Goal: Task Accomplishment & Management: Complete application form

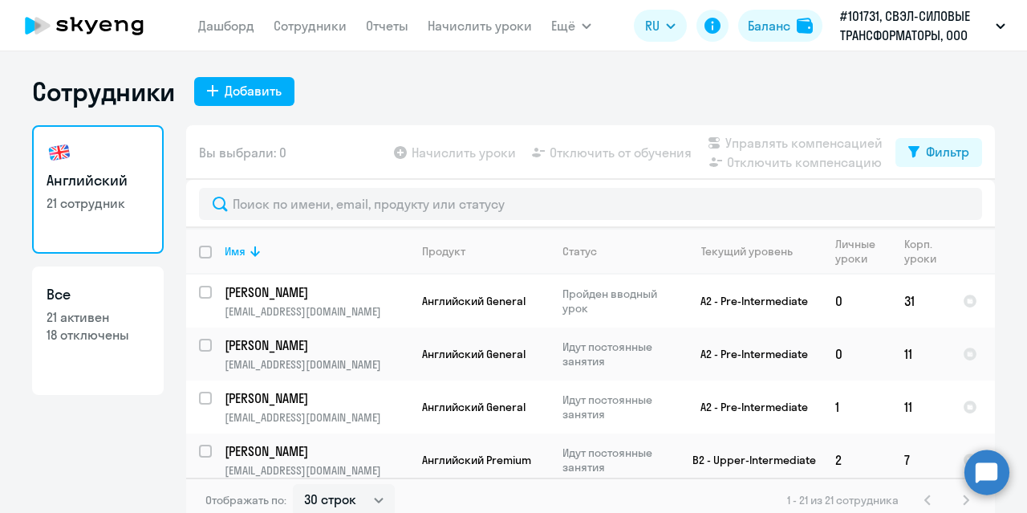
select select "30"
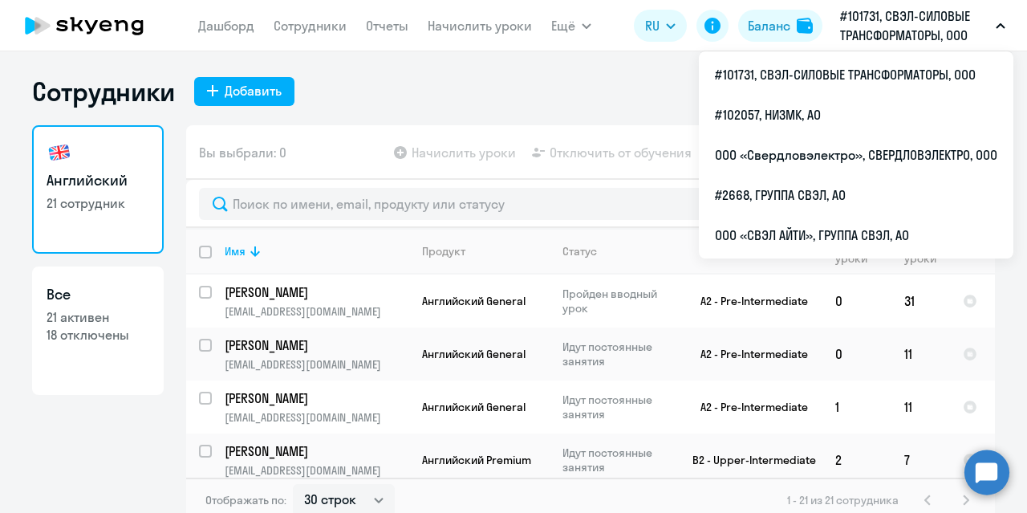
click at [952, 20] on p "#101731, СВЭЛ-СИЛОВЫЕ ТРАНСФОРМАТОРЫ, ООО" at bounding box center [914, 25] width 149 height 39
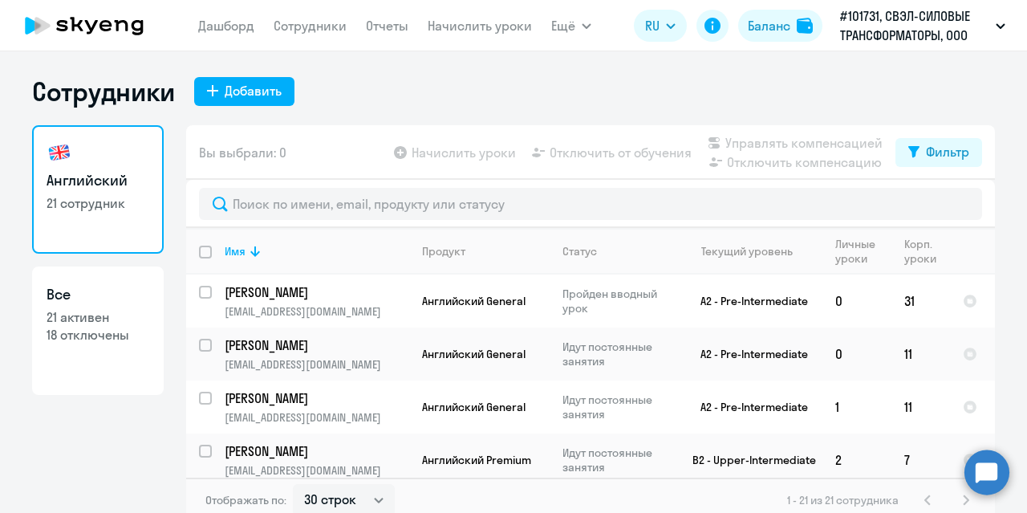
click at [990, 24] on button "#101731, СВЭЛ-СИЛОВЫЕ ТРАНСФОРМАТОРЫ, ООО" at bounding box center [922, 25] width 181 height 39
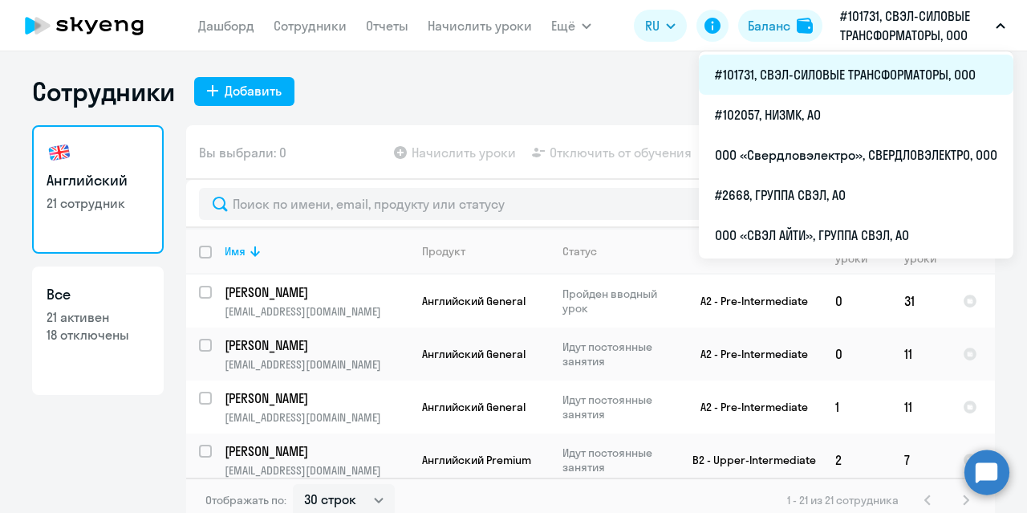
click at [783, 76] on li "#101731, СВЭЛ-СИЛОВЫЕ ТРАНСФОРМАТОРЫ, ООО" at bounding box center [856, 75] width 315 height 40
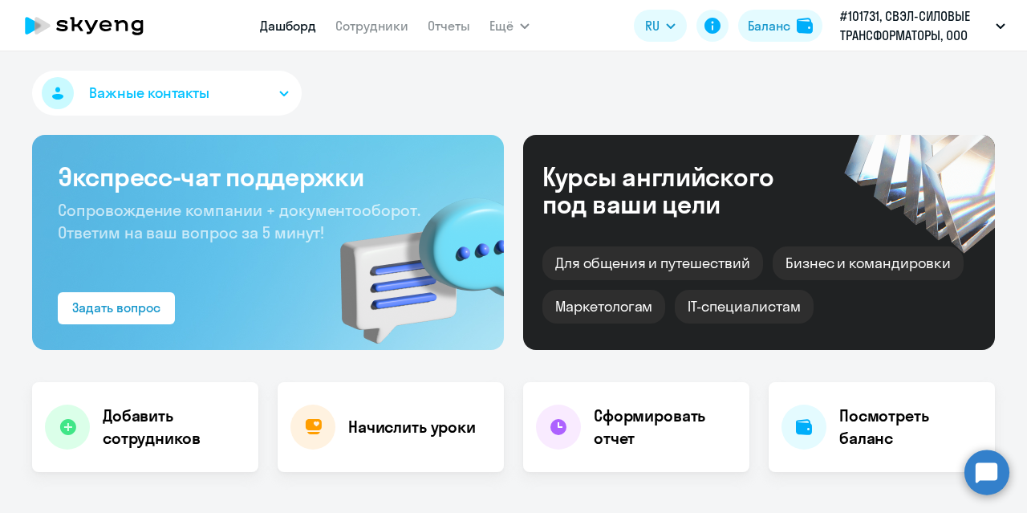
select select "30"
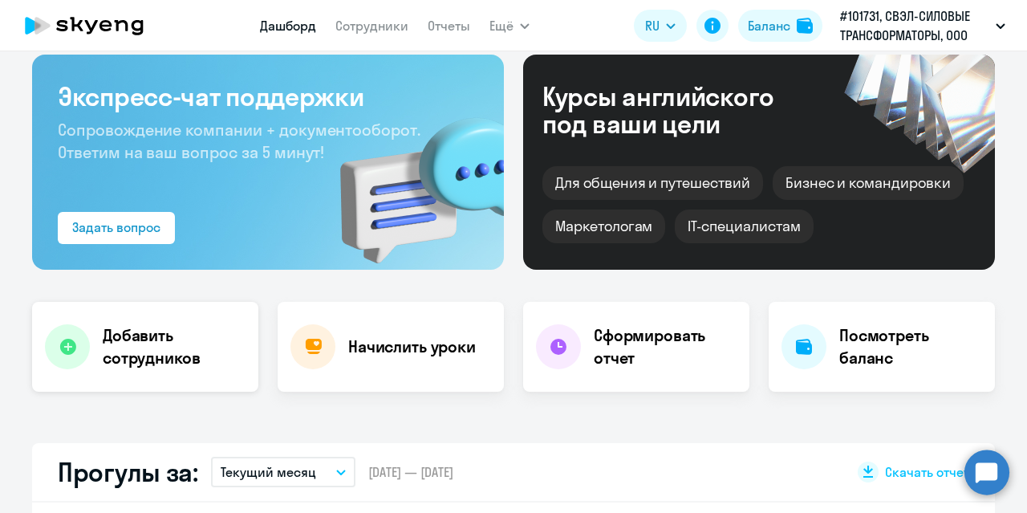
click at [132, 345] on h4 "Добавить сотрудников" at bounding box center [174, 346] width 143 height 45
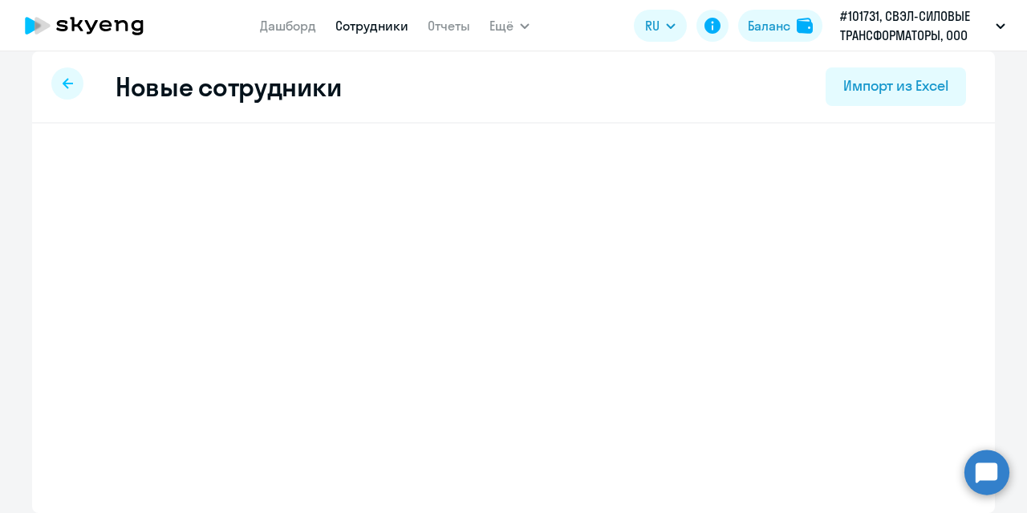
select select "english_adult_not_native_speaker"
select select "5"
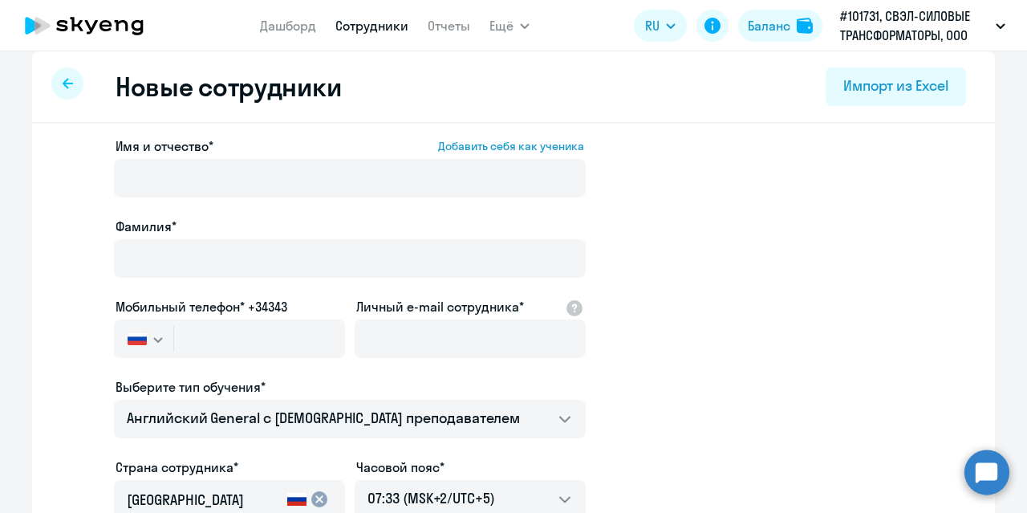
click at [68, 250] on app-new-student-form "Имя и отчество* Добавить себя как ученика [PERSON_NAME]* Мобильный телефон* +34…" at bounding box center [514, 422] width 912 height 572
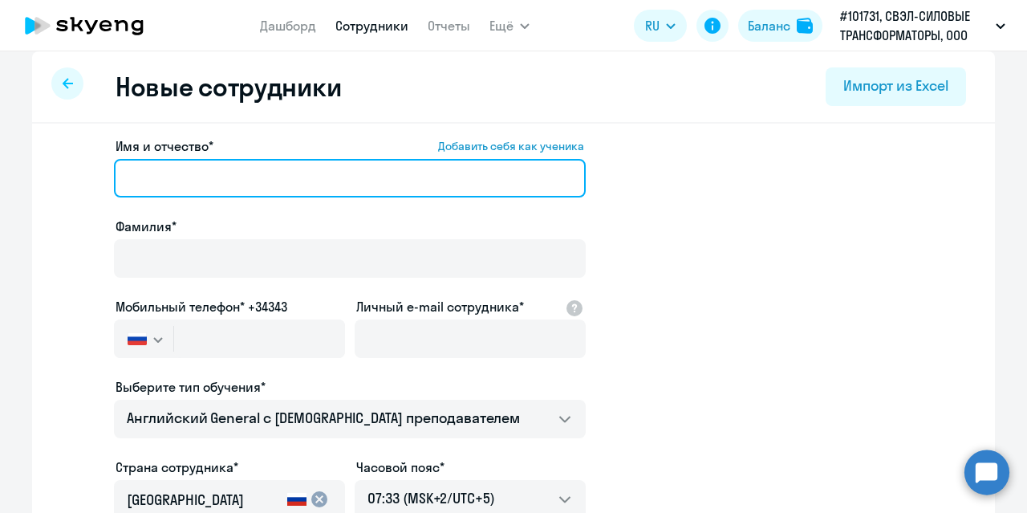
click at [151, 186] on input "Имя и отчество* Добавить себя как ученика" at bounding box center [350, 178] width 472 height 39
paste input "[PERSON_NAME]"
type input "[PERSON_NAME]"
click at [170, 180] on input "[PERSON_NAME]" at bounding box center [350, 178] width 472 height 39
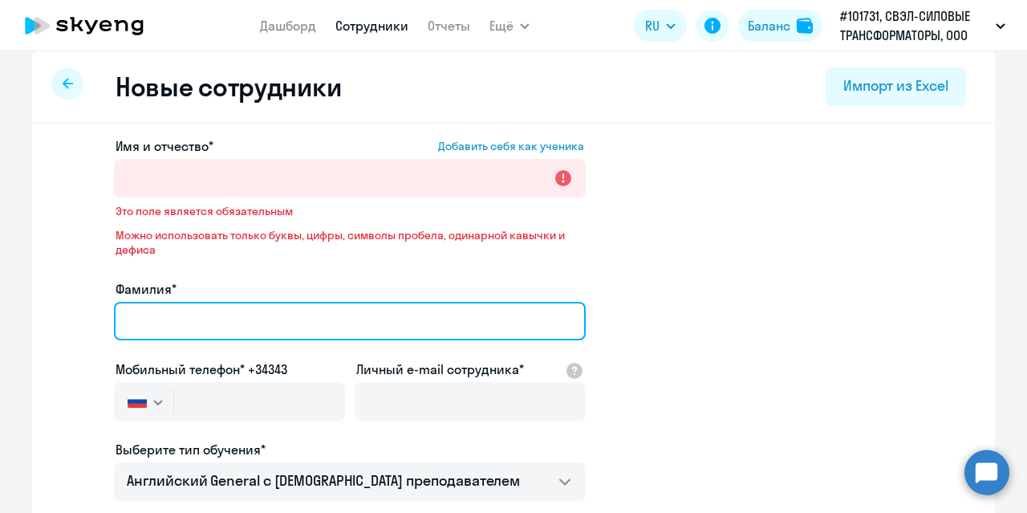
click at [162, 258] on div "Имя и отчество* Добавить себя как ученика Это поле является обязательным Можно …" at bounding box center [350, 453] width 472 height 635
paste input "[PERSON_NAME]"
type input "[PERSON_NAME]"
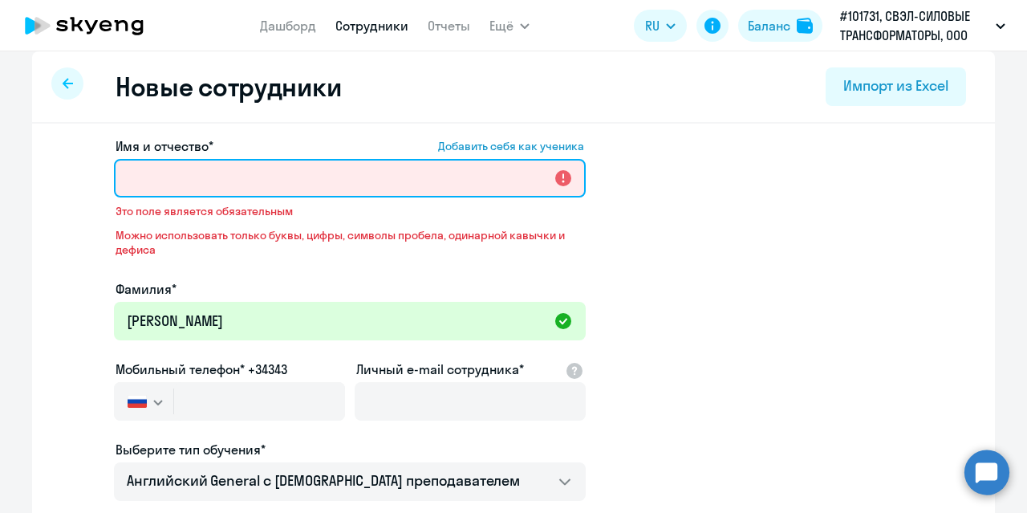
click at [188, 174] on input "Имя и отчество* Добавить себя как ученика" at bounding box center [350, 178] width 472 height 39
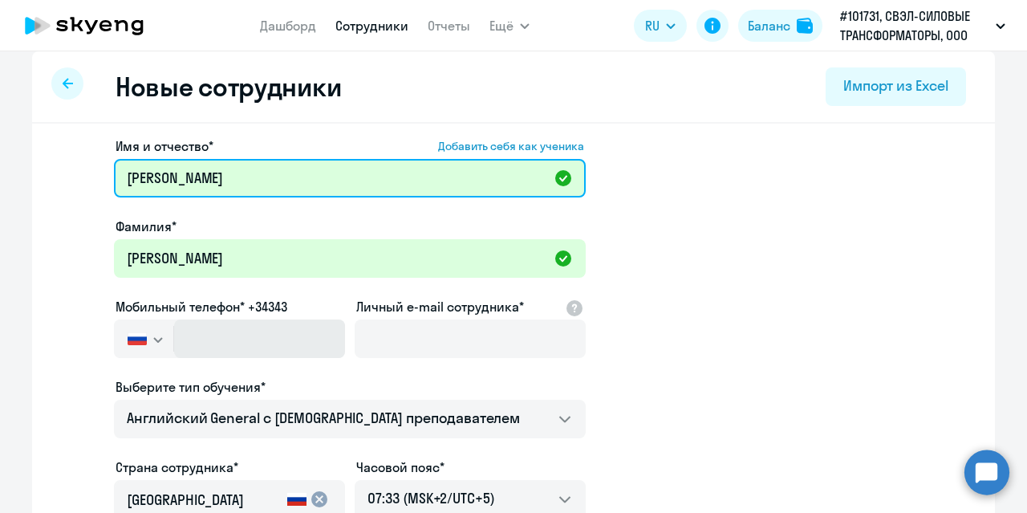
type input "[PERSON_NAME]"
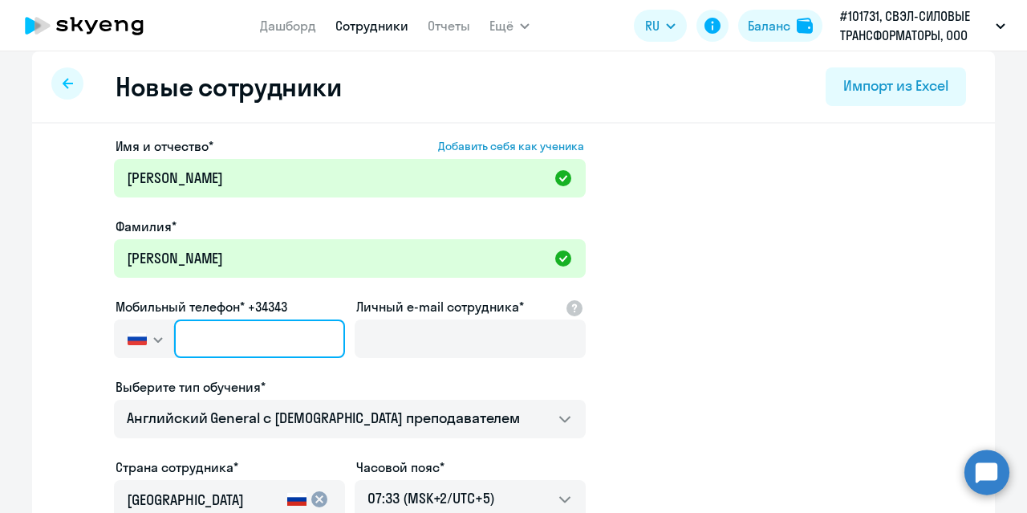
click at [244, 339] on input "text" at bounding box center [259, 338] width 171 height 39
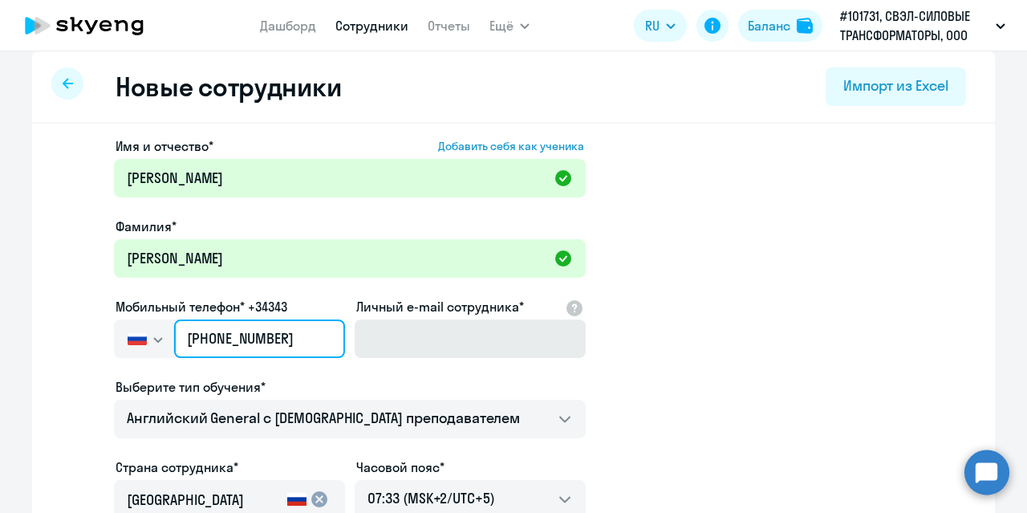
type input "[PHONE_NUMBER]"
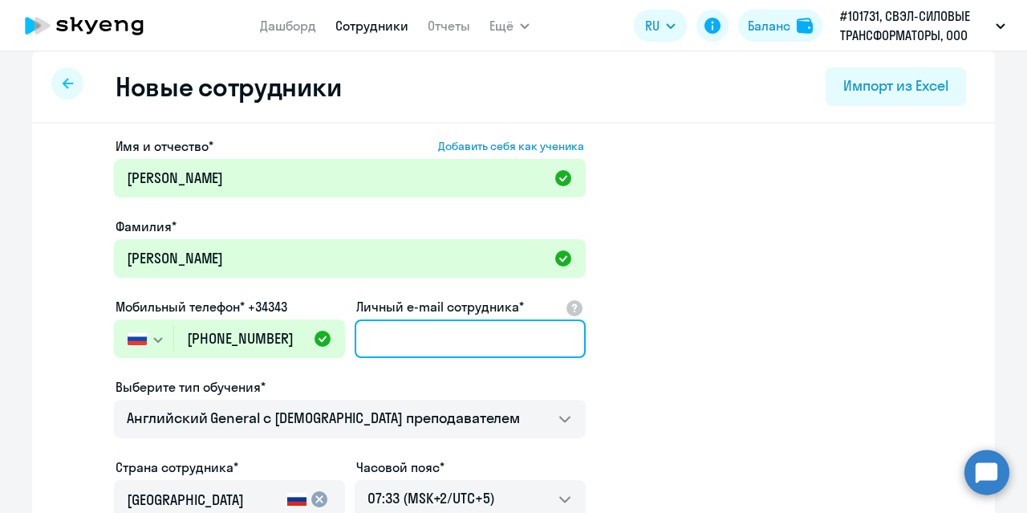
click at [378, 346] on input "Личный e-mail сотрудника*" at bounding box center [470, 338] width 231 height 39
type input "л"
type input "[EMAIL_ADDRESS][DOMAIN_NAME]"
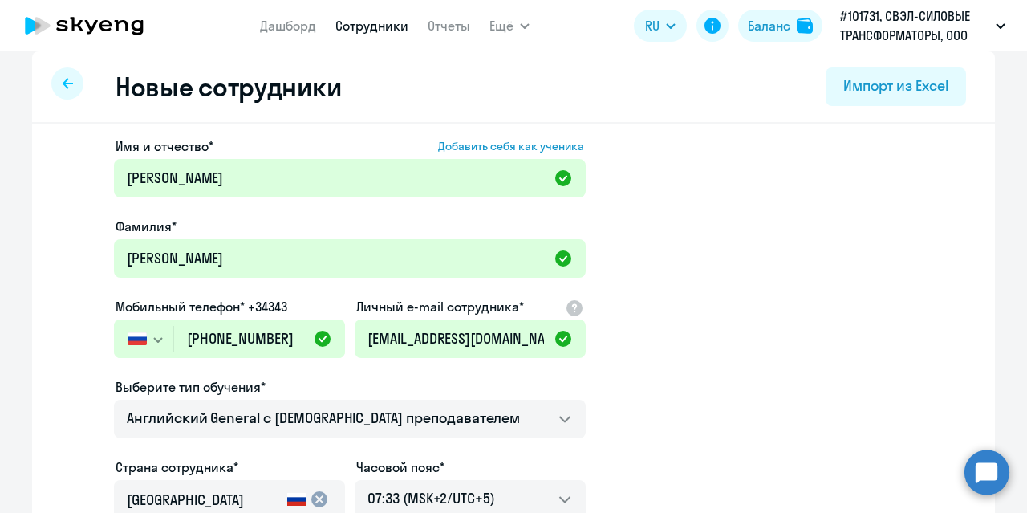
click at [690, 379] on app-new-student-form "Имя и отчество* Добавить себя как ученика [PERSON_NAME]* [PERSON_NAME] телефон*…" at bounding box center [514, 422] width 912 height 572
click at [827, 376] on app-new-student-form "Имя и отчество* Добавить себя как ученика [PERSON_NAME]* [PERSON_NAME] телефон*…" at bounding box center [514, 422] width 912 height 572
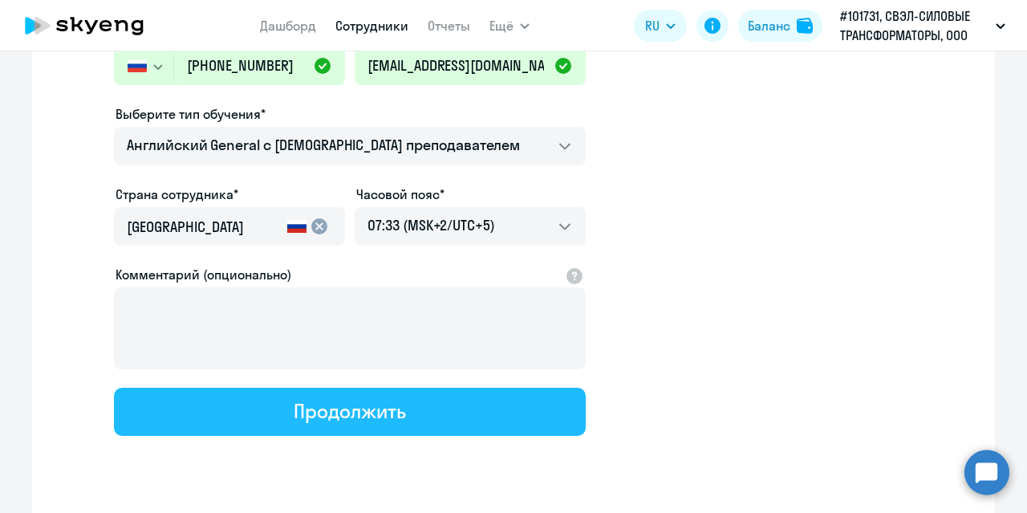
scroll to position [321, 0]
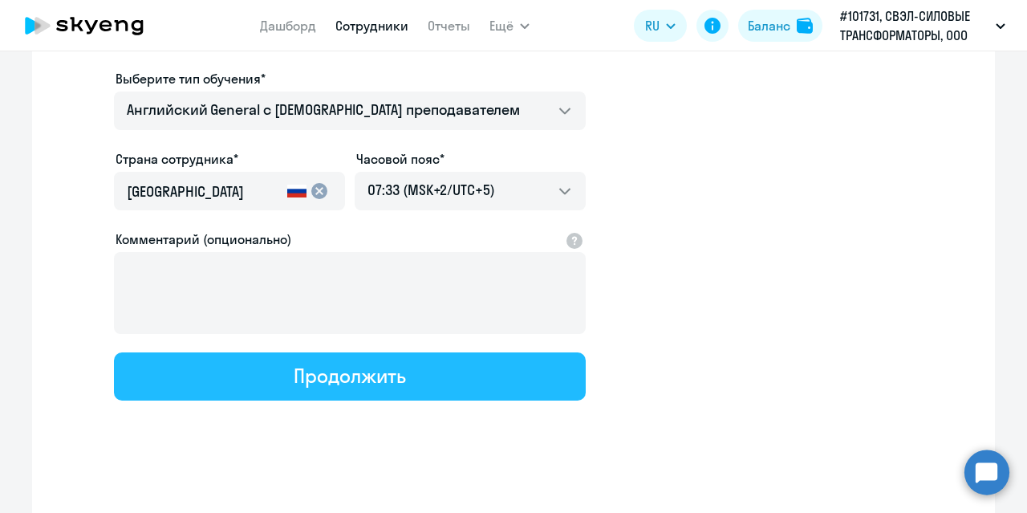
click at [370, 368] on div "Продолжить" at bounding box center [350, 376] width 112 height 26
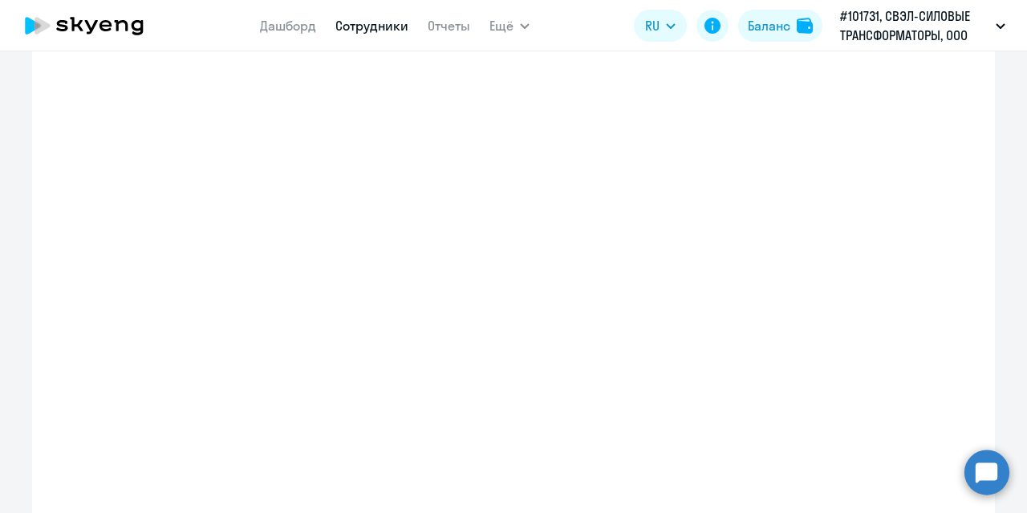
select select "english_adult_not_native_speaker"
select select "5"
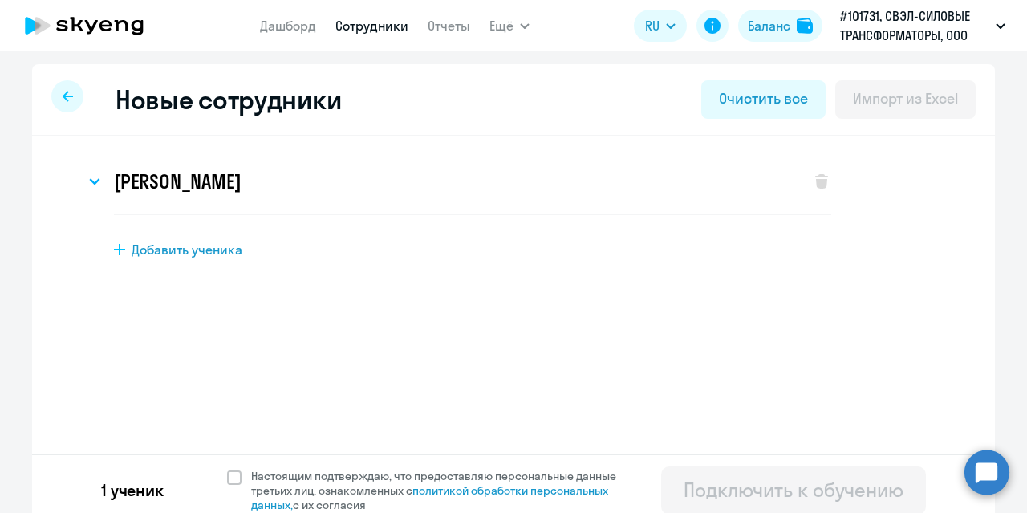
scroll to position [13, 0]
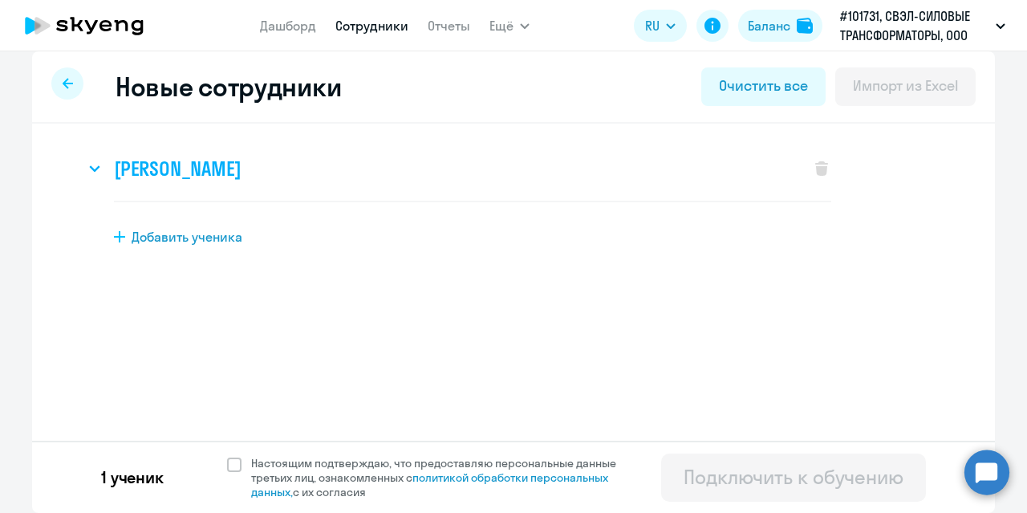
click at [209, 173] on h3 "[PERSON_NAME]" at bounding box center [177, 169] width 127 height 26
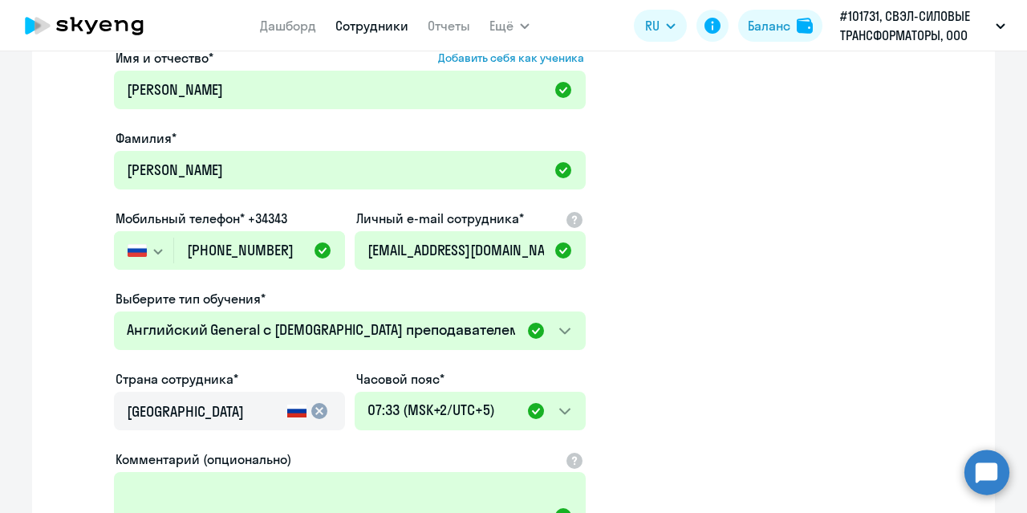
scroll to position [0, 0]
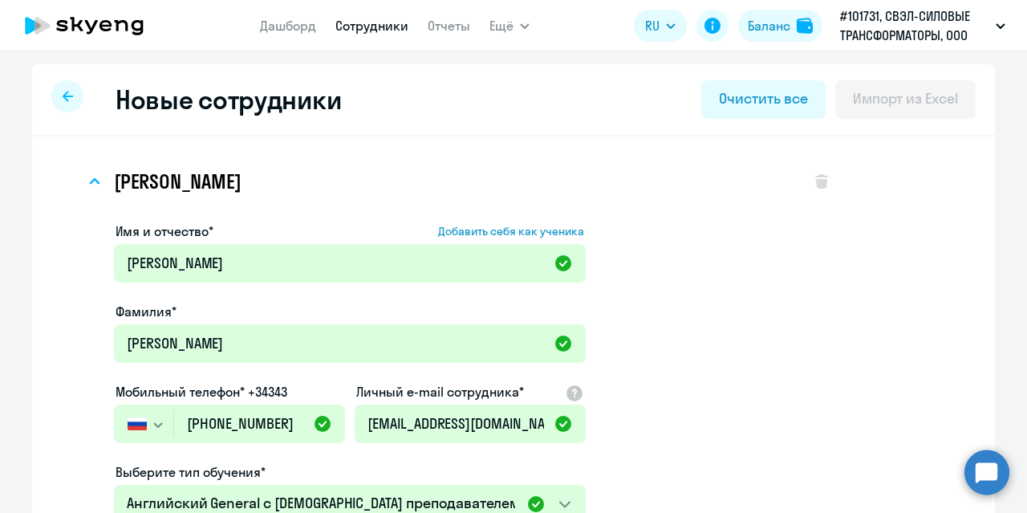
click at [59, 104] on div at bounding box center [67, 96] width 32 height 32
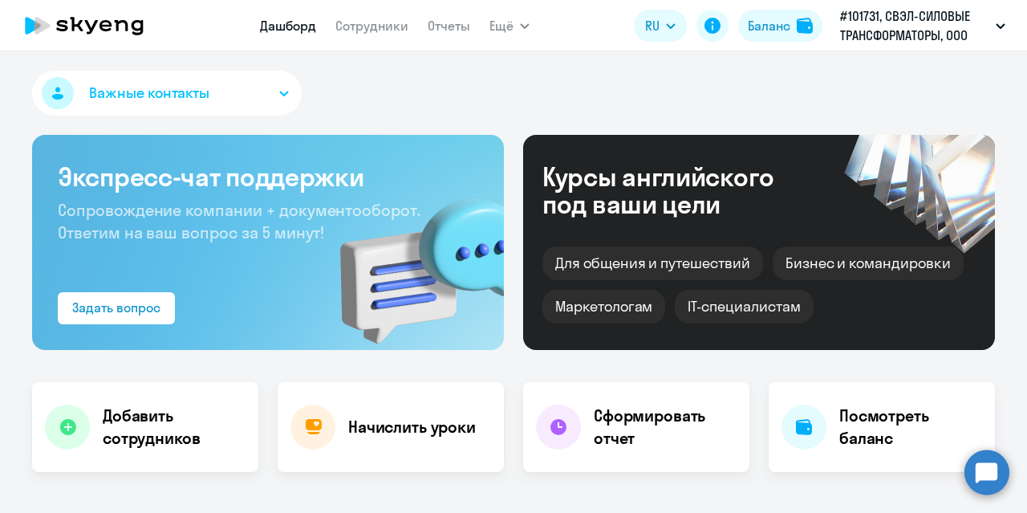
select select "30"
click at [359, 28] on link "Сотрудники" at bounding box center [371, 26] width 73 height 16
select select "30"
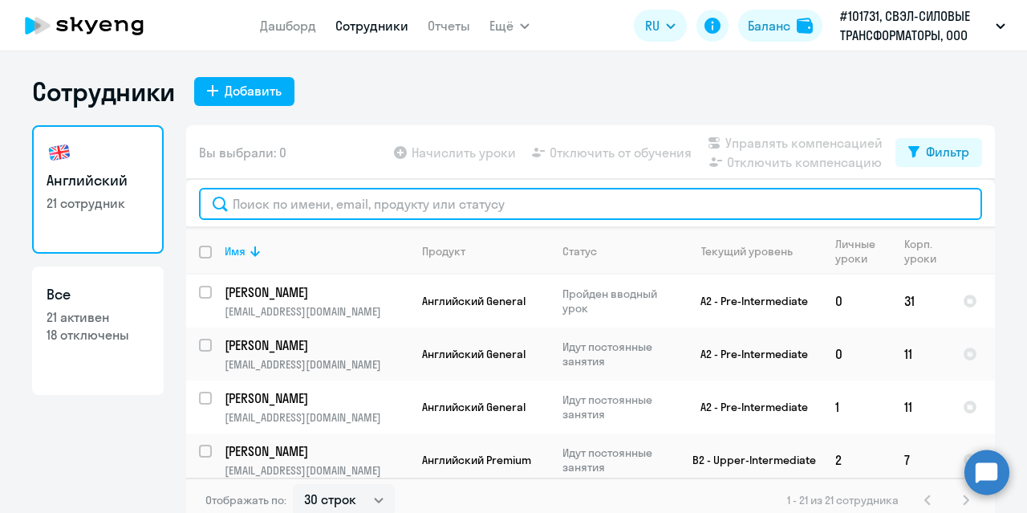
click at [361, 204] on input "text" at bounding box center [590, 204] width 783 height 32
click at [492, 208] on input "text" at bounding box center [590, 204] width 783 height 32
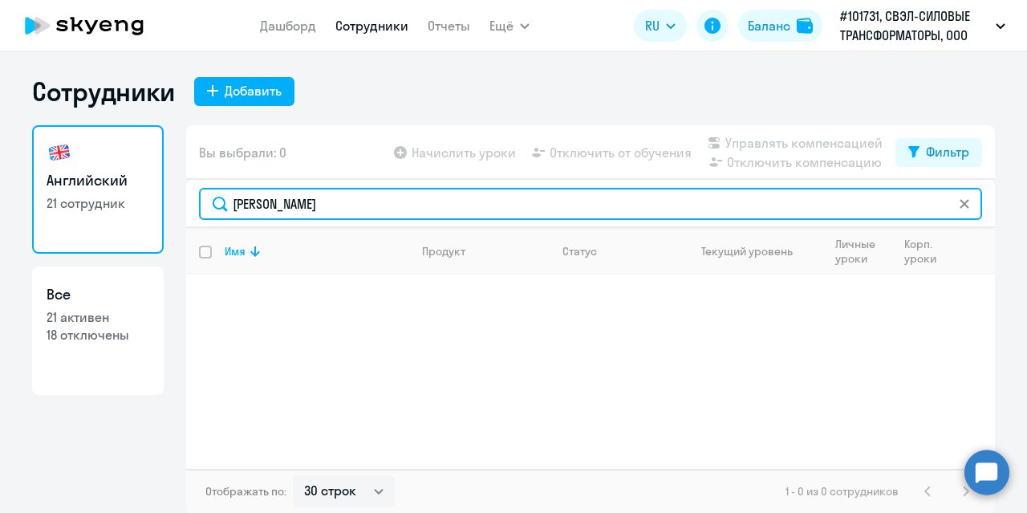
type input "[PERSON_NAME]"
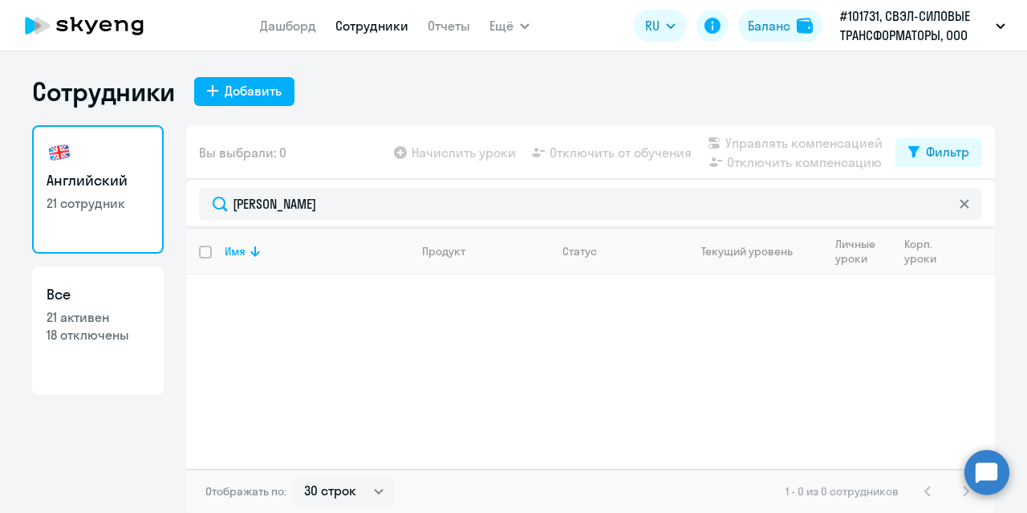
click at [960, 207] on icon at bounding box center [965, 204] width 10 height 10
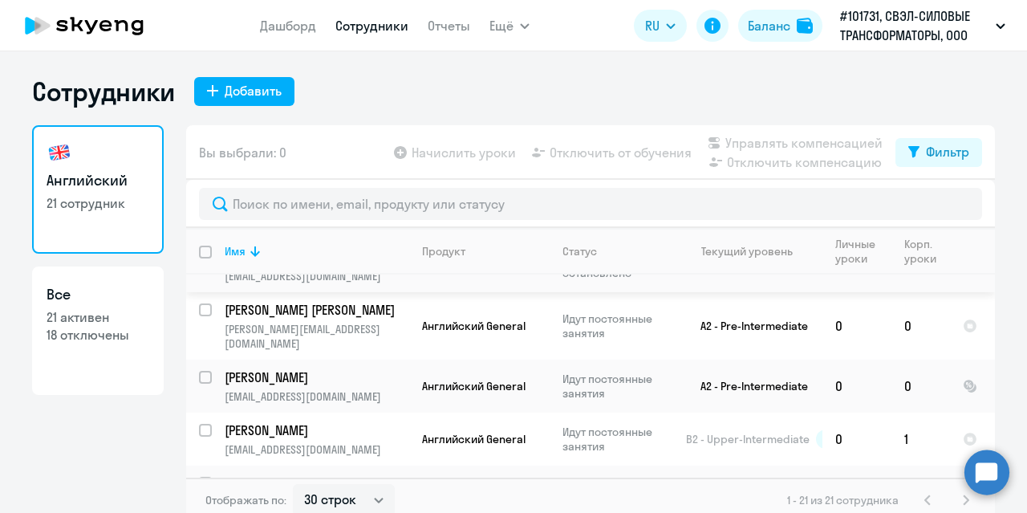
scroll to position [883, 0]
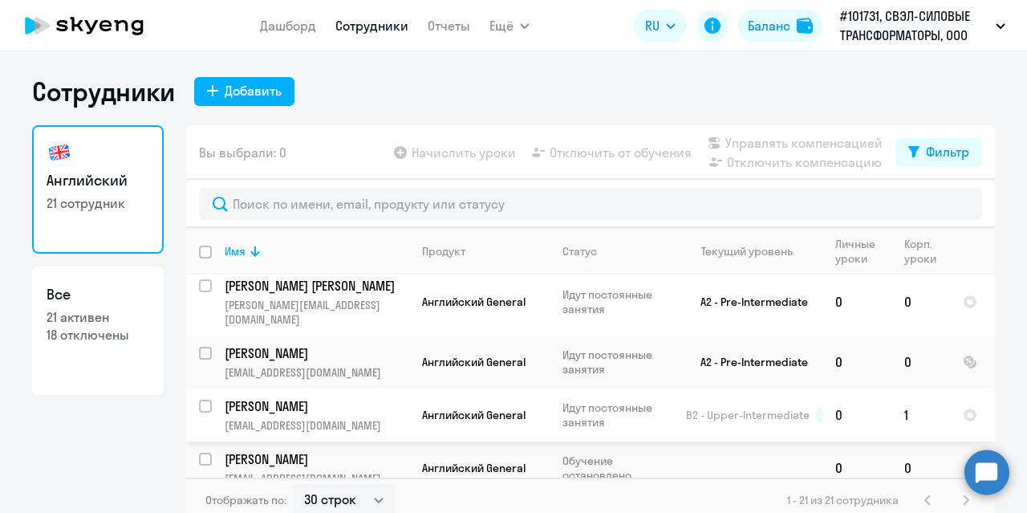
click at [326, 397] on p "[PERSON_NAME]" at bounding box center [315, 406] width 181 height 18
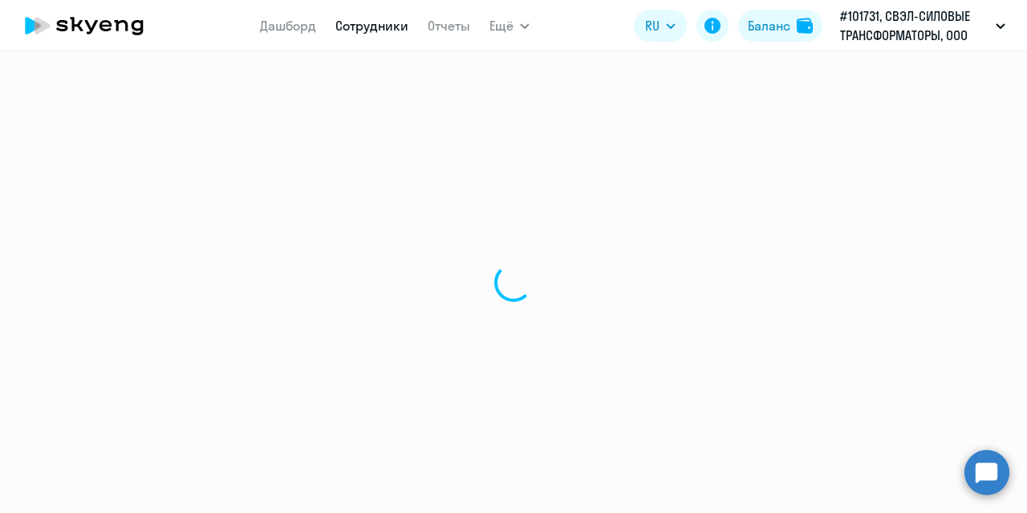
select select "english"
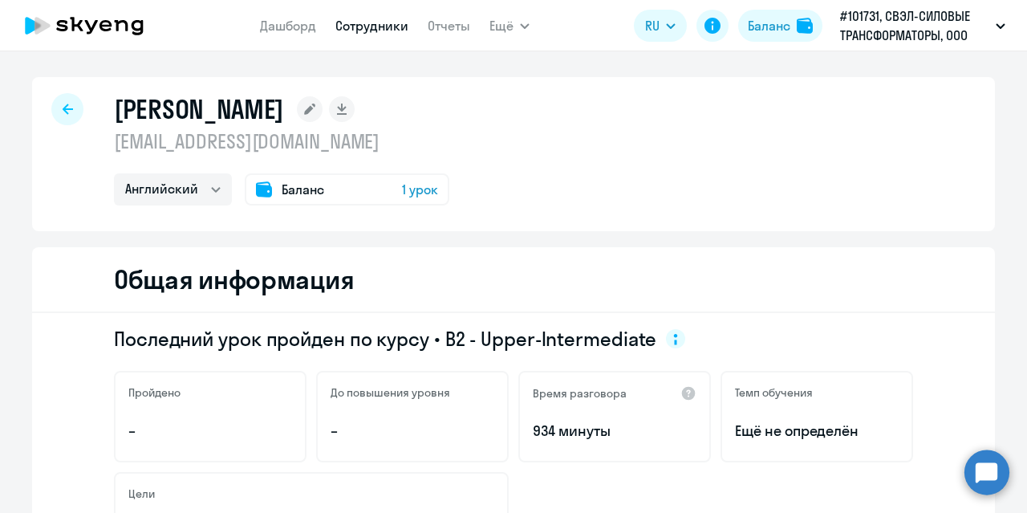
click at [66, 106] on icon at bounding box center [68, 109] width 10 height 11
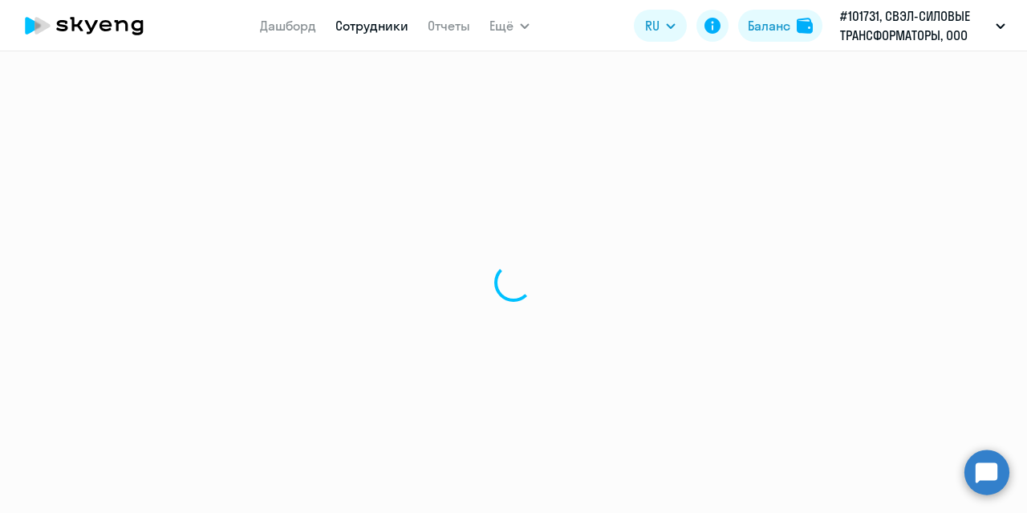
select select "30"
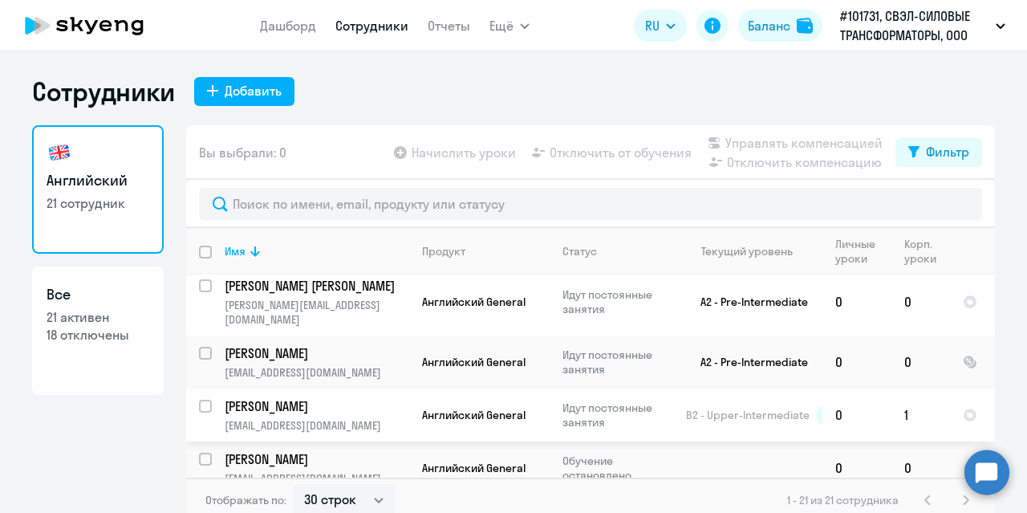
scroll to position [897, 0]
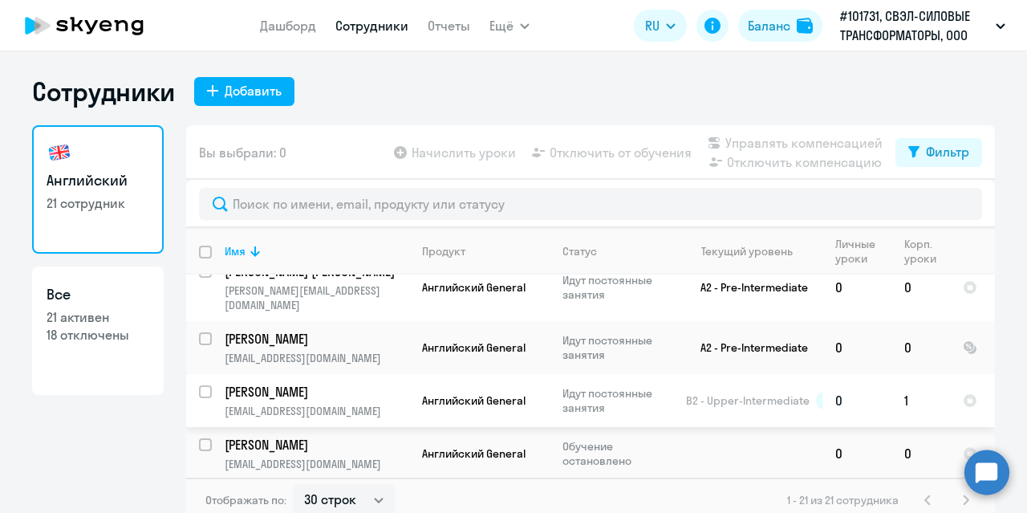
click at [204, 385] on input "select row 5719543" at bounding box center [215, 401] width 32 height 32
checkbox input "true"
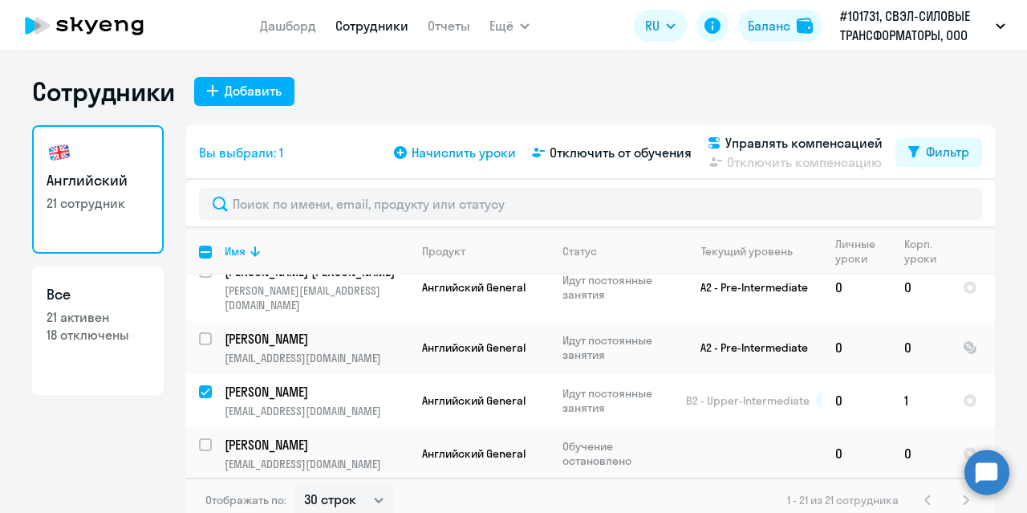
click at [441, 155] on span "Начислить уроки" at bounding box center [464, 152] width 104 height 19
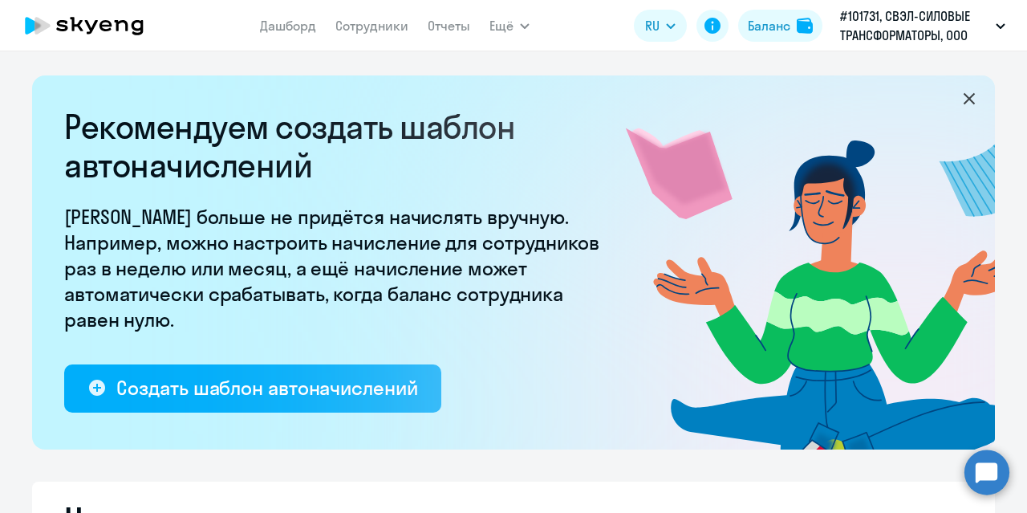
select select "10"
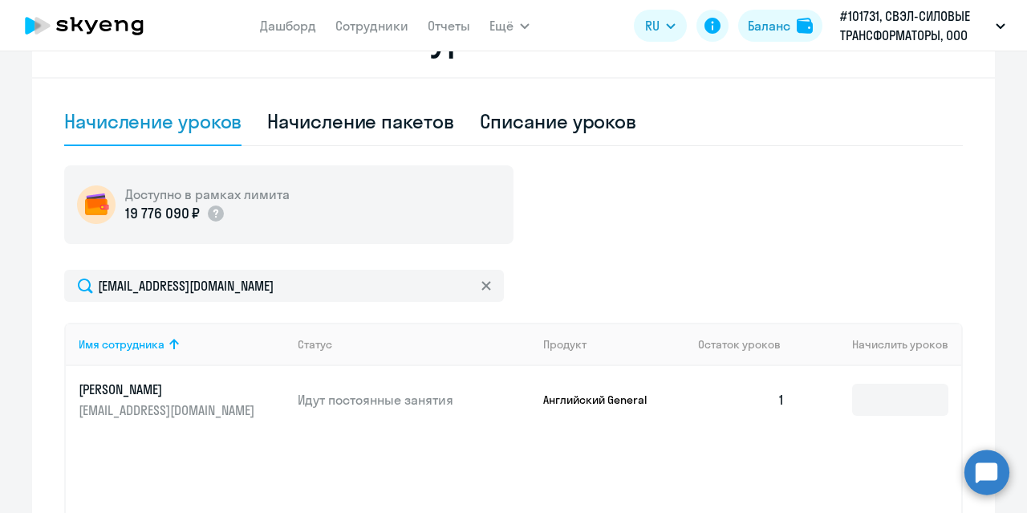
scroll to position [562, 0]
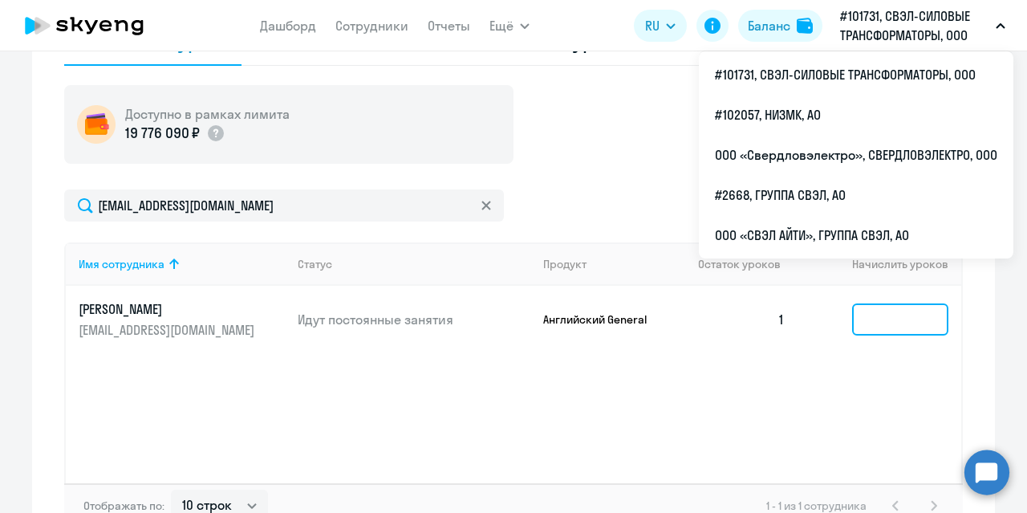
click at [872, 319] on input at bounding box center [900, 319] width 96 height 32
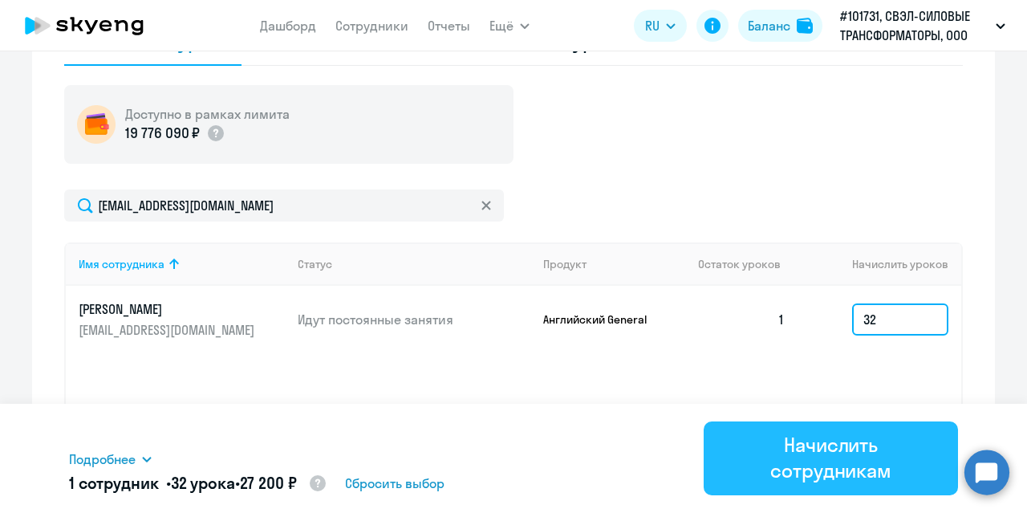
type input "32"
click at [851, 450] on div "Начислить сотрудникам" at bounding box center [830, 457] width 209 height 51
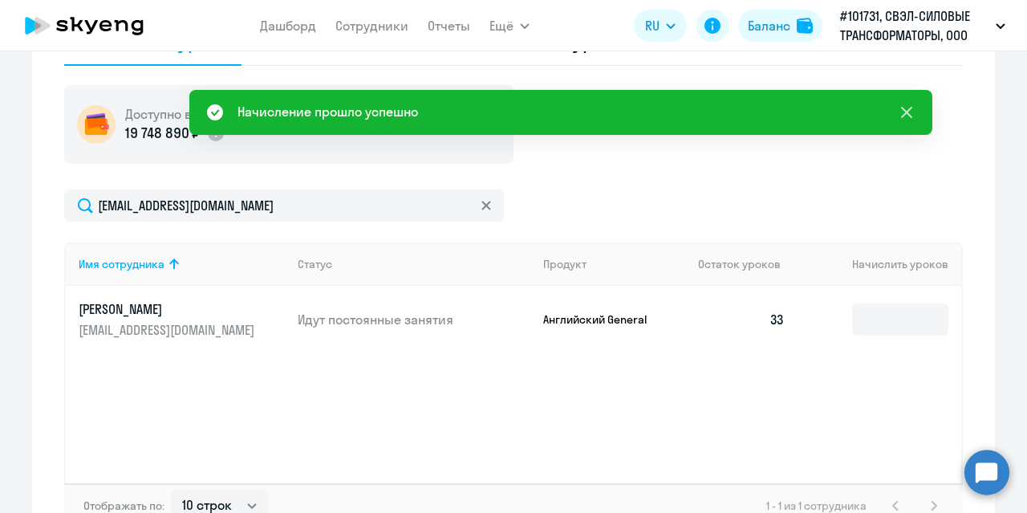
click at [907, 112] on icon at bounding box center [906, 112] width 11 height 11
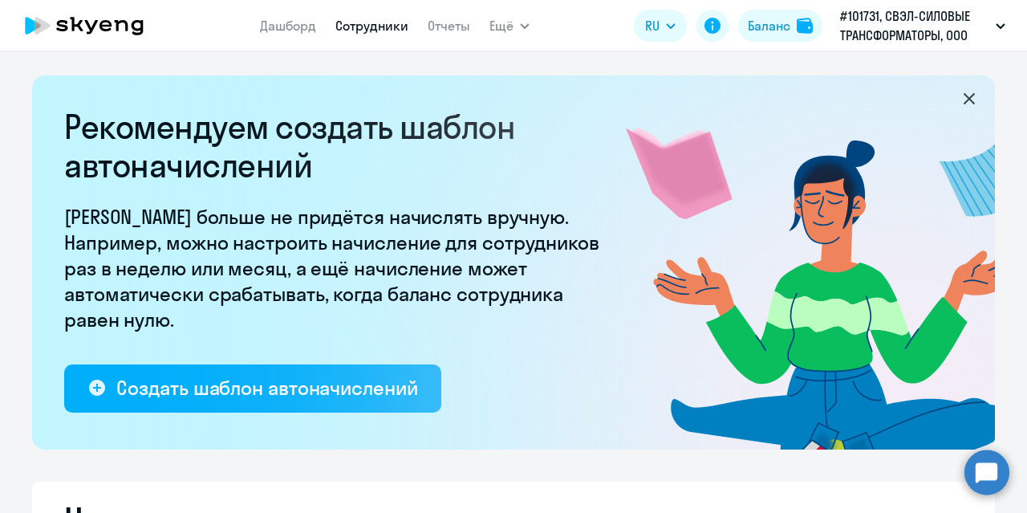
click at [359, 26] on link "Сотрудники" at bounding box center [371, 26] width 73 height 16
select select "30"
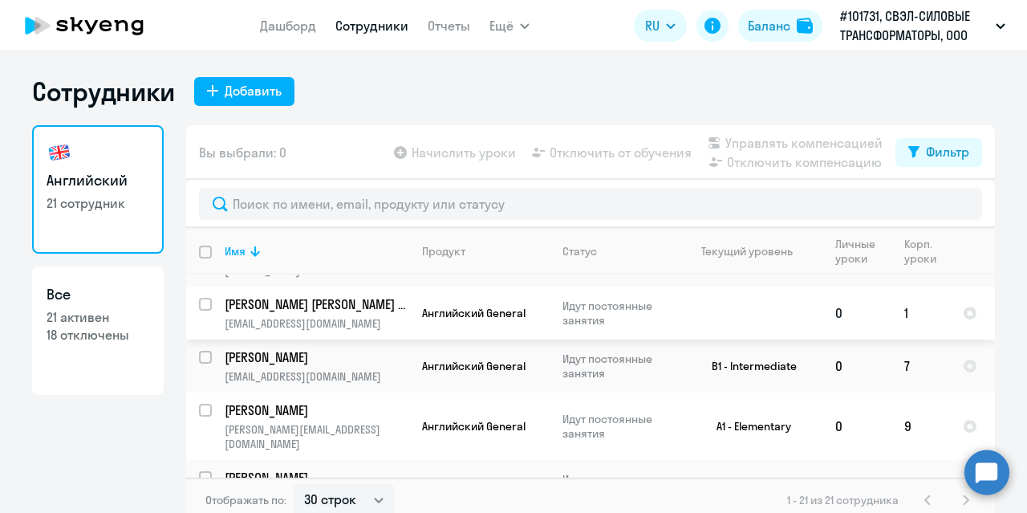
scroll to position [401, 0]
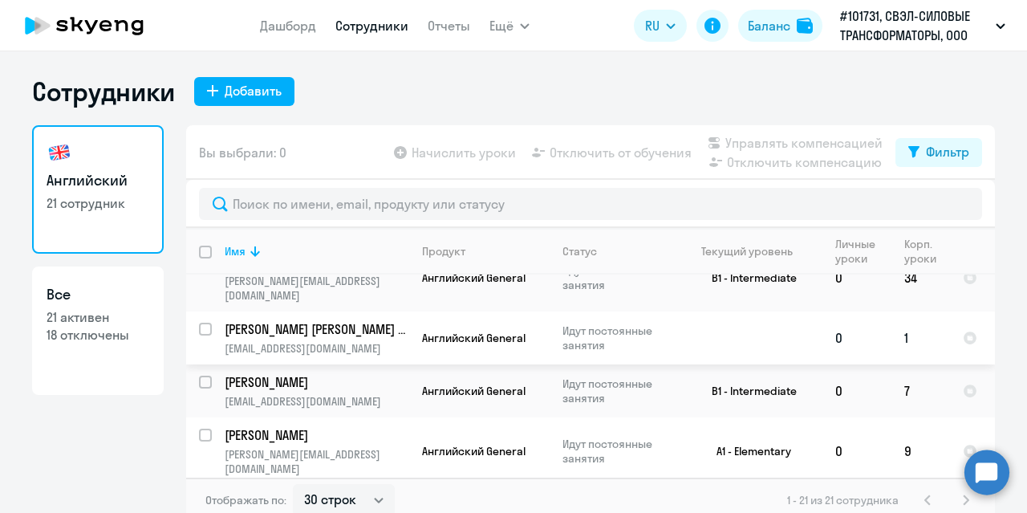
click at [362, 320] on p "[PERSON_NAME] [PERSON_NAME] Олеговна" at bounding box center [315, 329] width 181 height 18
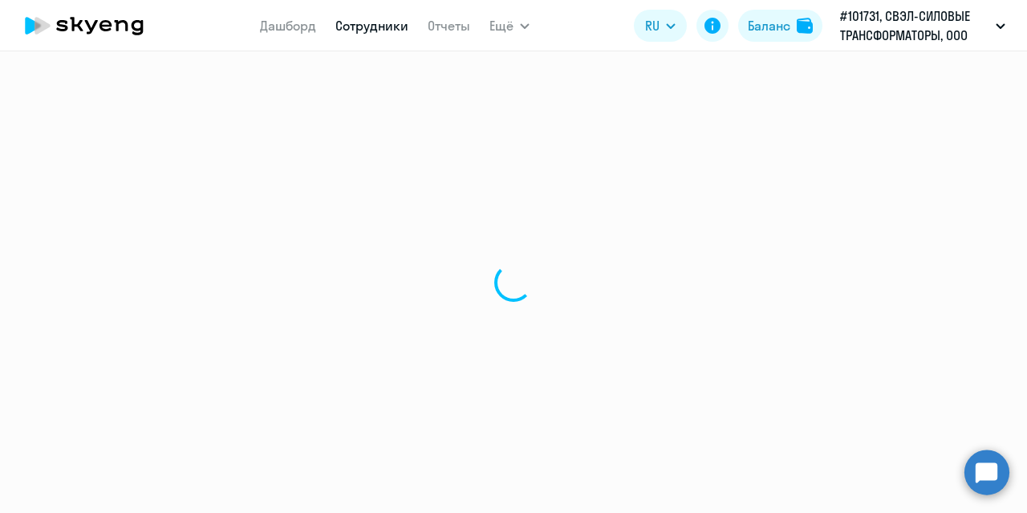
select select "english"
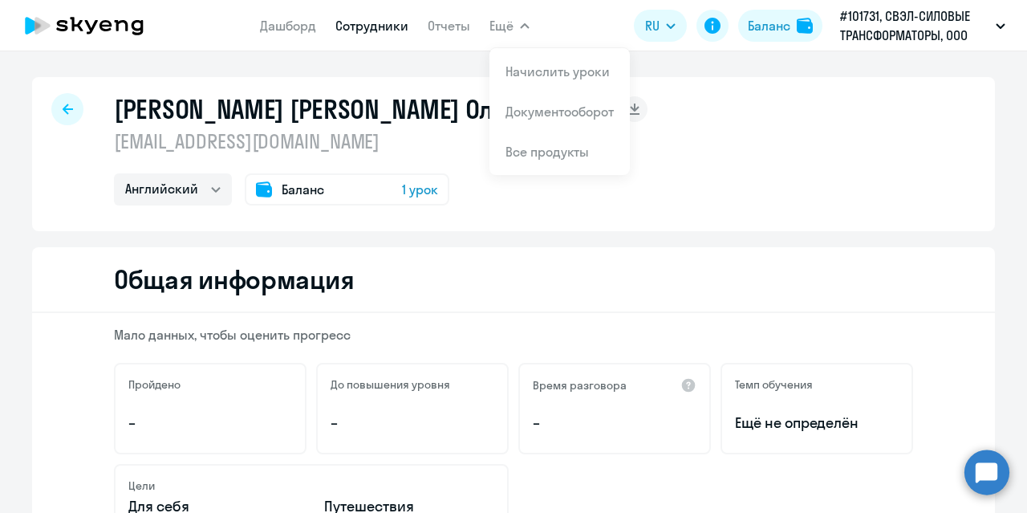
click at [51, 108] on div at bounding box center [67, 109] width 32 height 32
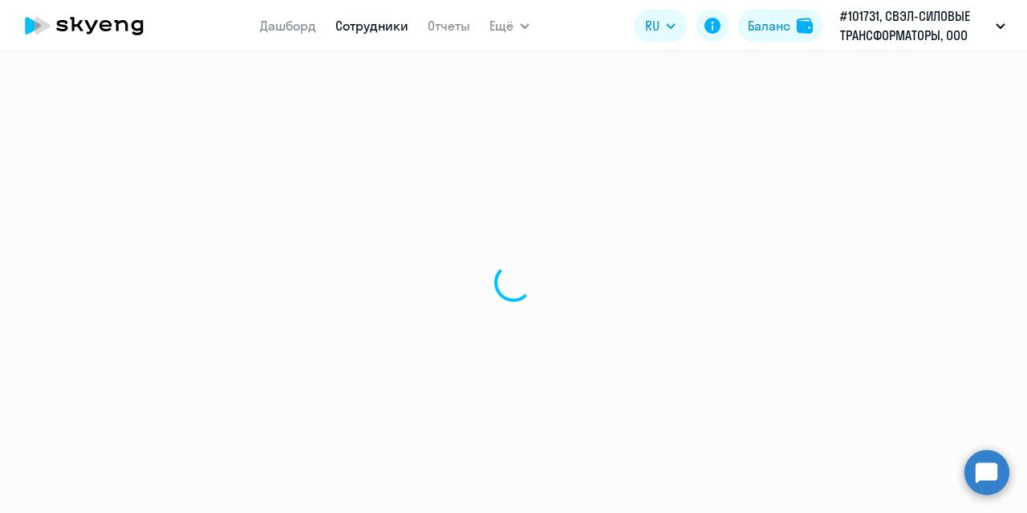
select select "30"
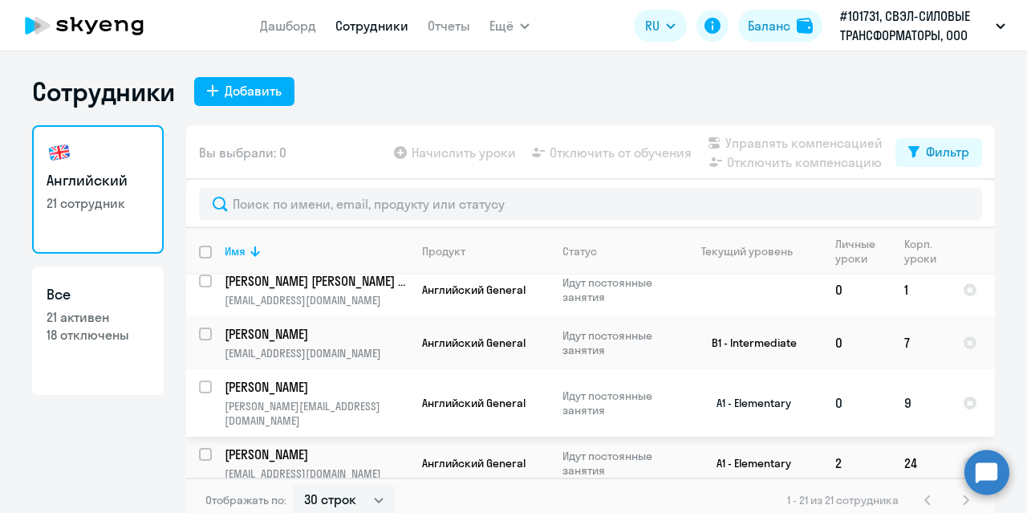
scroll to position [401, 0]
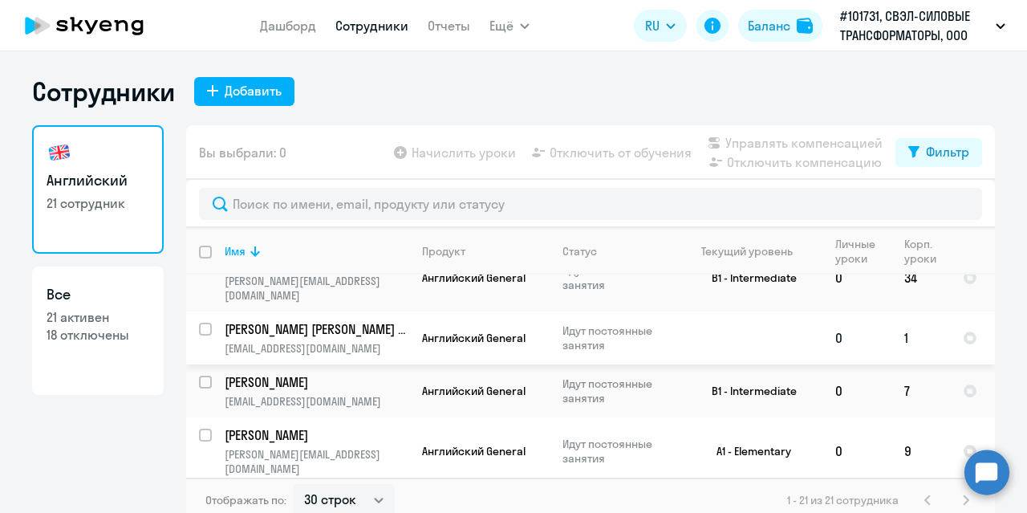
click at [204, 323] on input "select row 41581125" at bounding box center [215, 339] width 32 height 32
checkbox input "true"
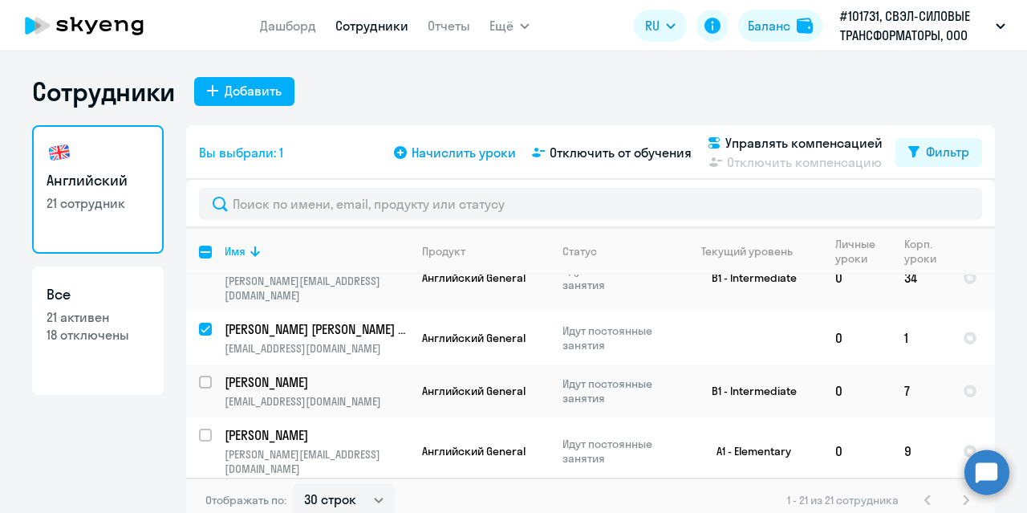
click at [432, 155] on span "Начислить уроки" at bounding box center [464, 152] width 104 height 19
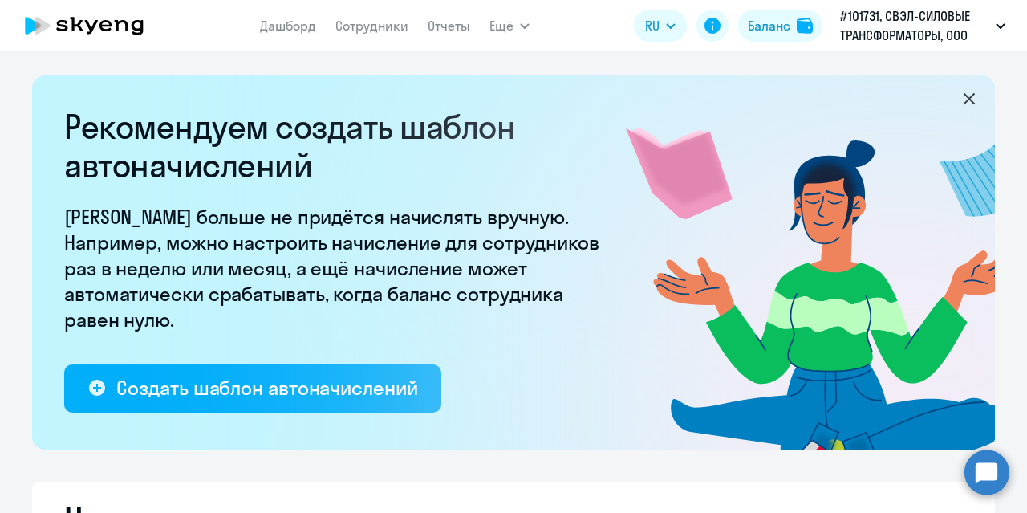
select select "10"
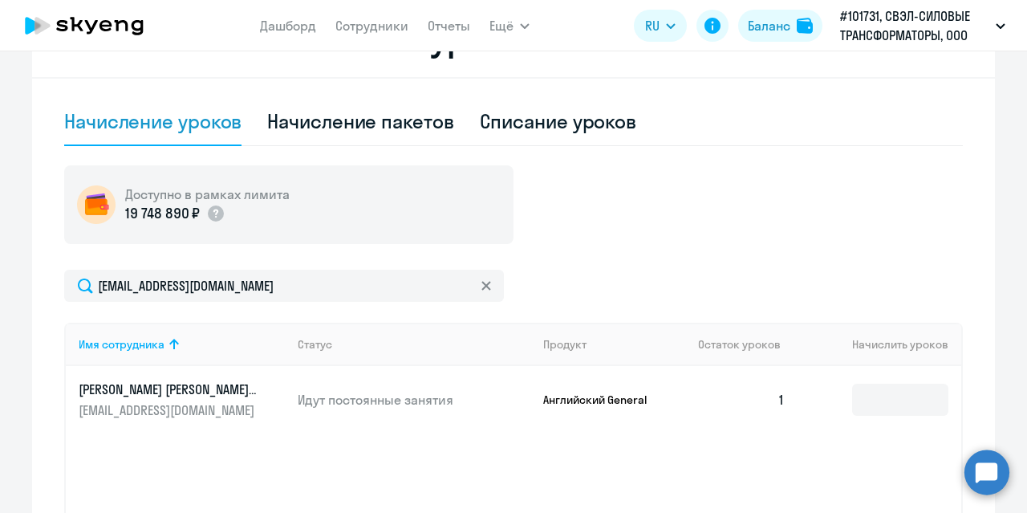
scroll to position [562, 0]
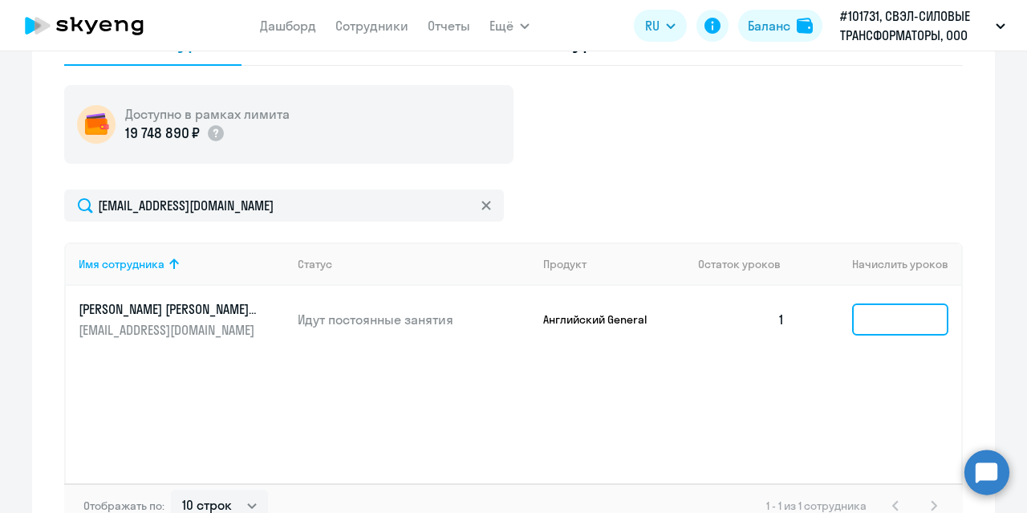
click at [856, 318] on input at bounding box center [900, 319] width 96 height 32
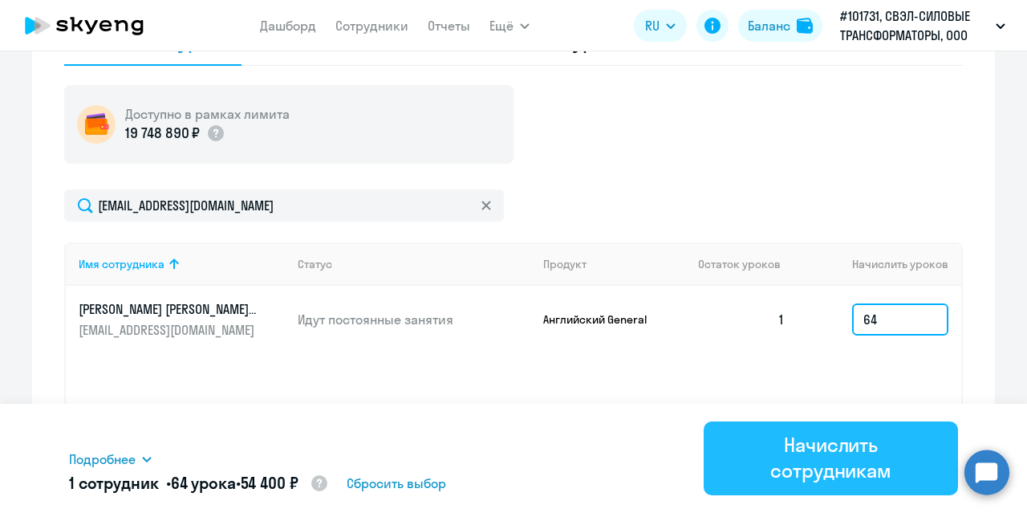
type input "64"
click at [841, 448] on div "Начислить сотрудникам" at bounding box center [830, 457] width 209 height 51
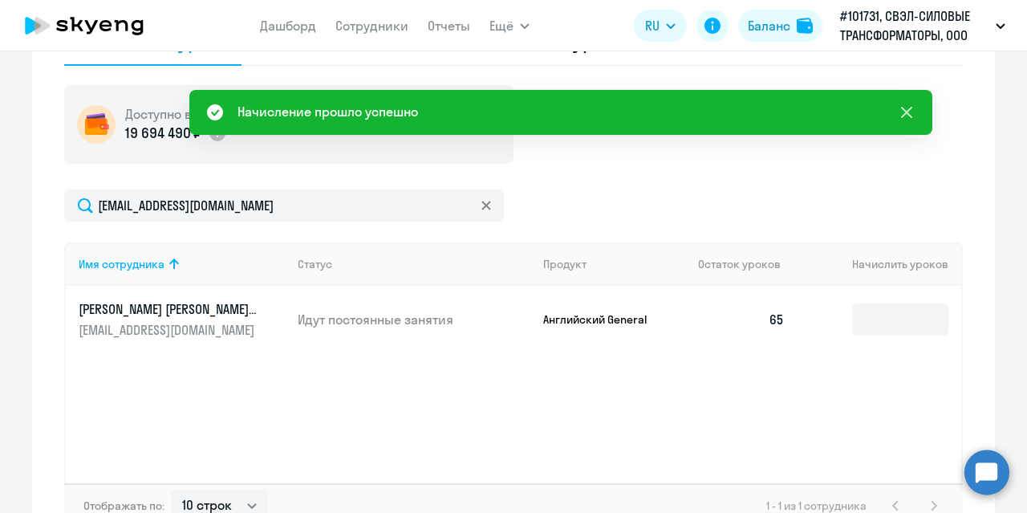
click at [903, 113] on icon at bounding box center [906, 112] width 19 height 19
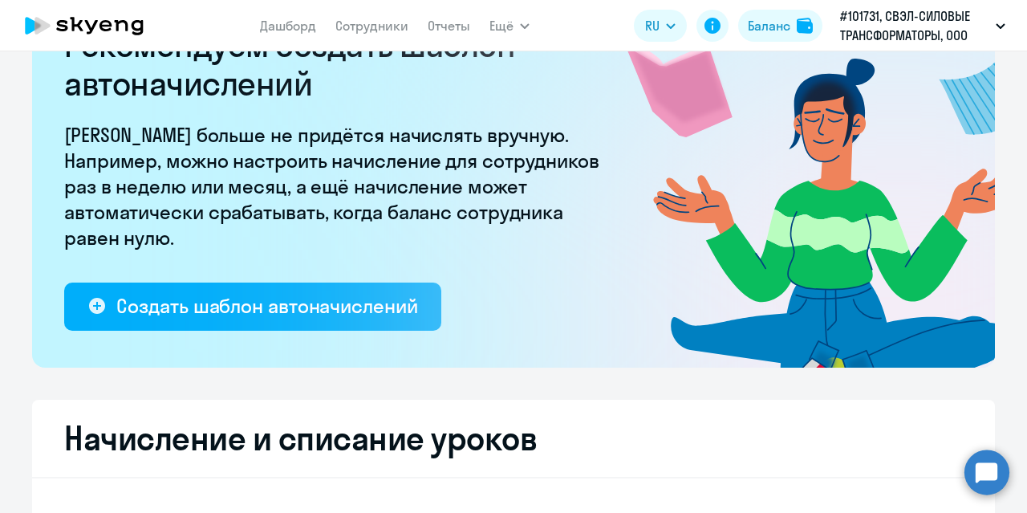
scroll to position [0, 0]
